Goal: Task Accomplishment & Management: Use online tool/utility

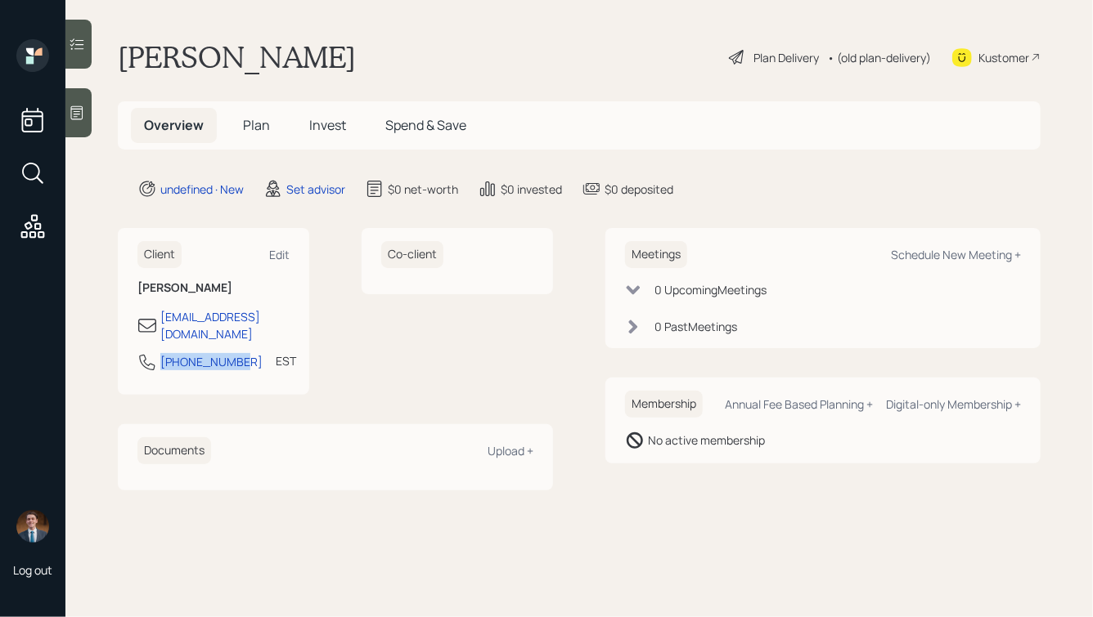
drag, startPoint x: 240, startPoint y: 346, endPoint x: 115, endPoint y: 340, distance: 124.4
click at [115, 340] on main "Robert Carroll Plan Delivery • (old plan-delivery) Kustomer Overview Plan Inves…" at bounding box center [578, 308] width 1027 height 617
copy div "407-927-4697"
click at [939, 254] on div "Schedule New Meeting +" at bounding box center [956, 255] width 130 height 16
select select "round-robin"
